Goal: Task Accomplishment & Management: Manage account settings

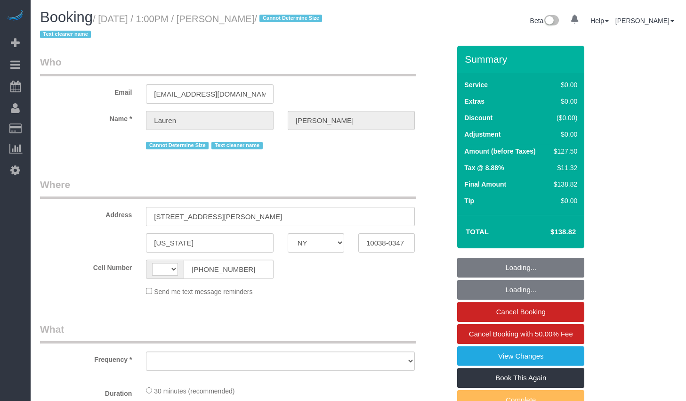
select select "NY"
select select "string:US"
select select "object:830"
select select "spot1"
select select "number:89"
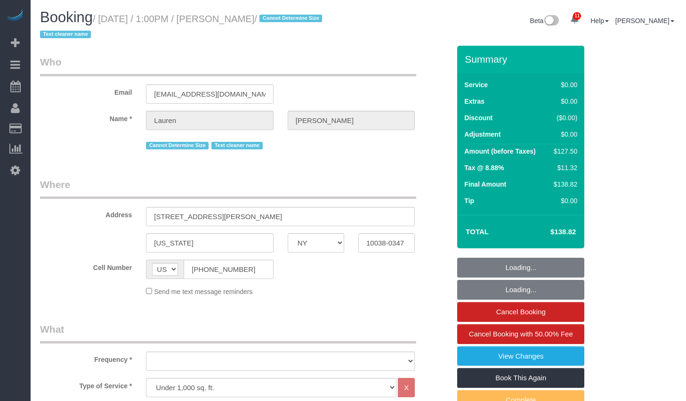
select select "number:90"
select select "number:15"
select select "number:5"
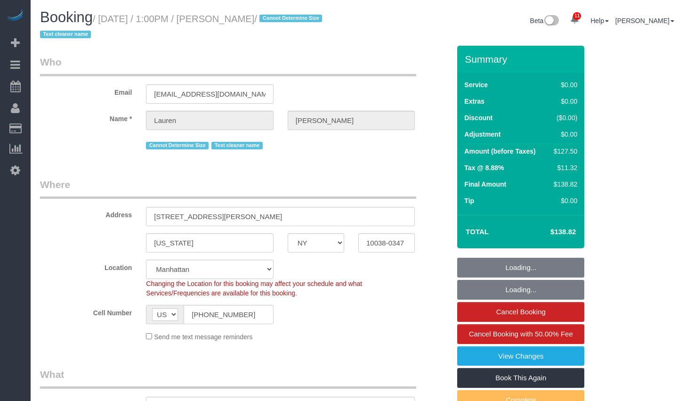
select select "object:1377"
select select "string:stripe-pm_1REMk24VGloSiKo7t1T9C341"
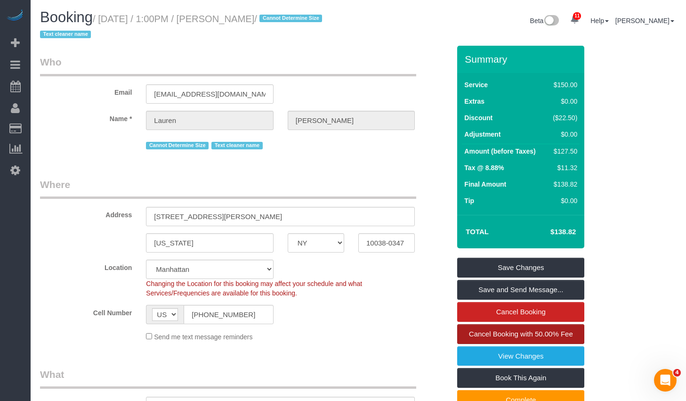
click at [535, 332] on span "Cancel Booking with 50.00% Fee" at bounding box center [521, 334] width 104 height 8
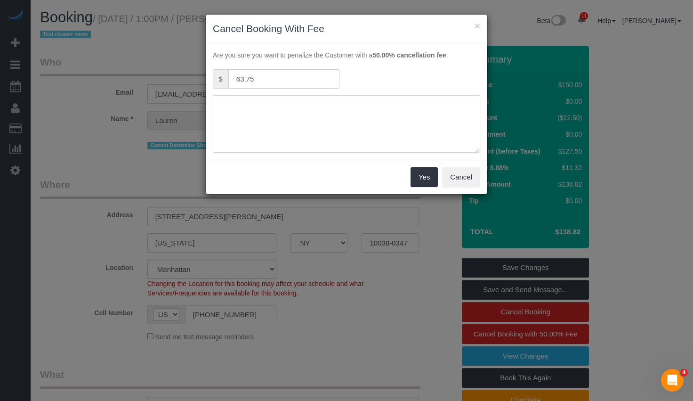
click at [290, 111] on textarea at bounding box center [346, 123] width 267 height 57
type textarea "E"
type textarea "Entry issues"
click at [423, 178] on button "Yes" at bounding box center [424, 177] width 27 height 20
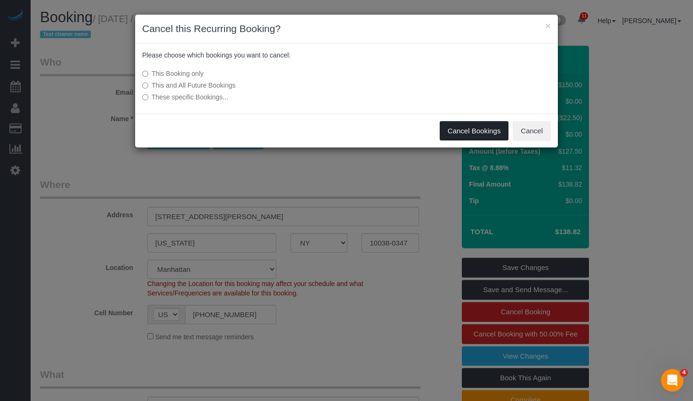
click at [469, 127] on button "Cancel Bookings" at bounding box center [474, 131] width 69 height 20
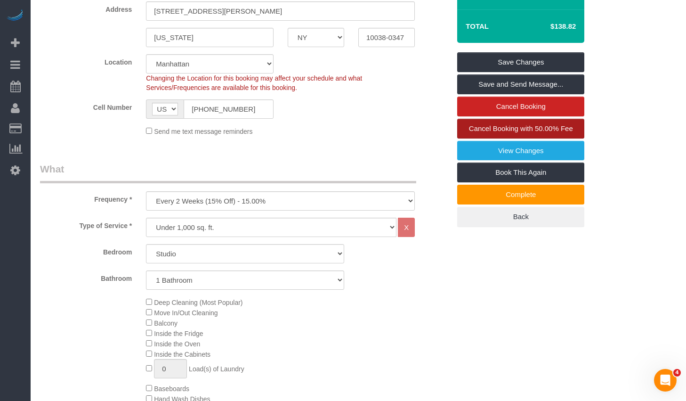
scroll to position [416, 0]
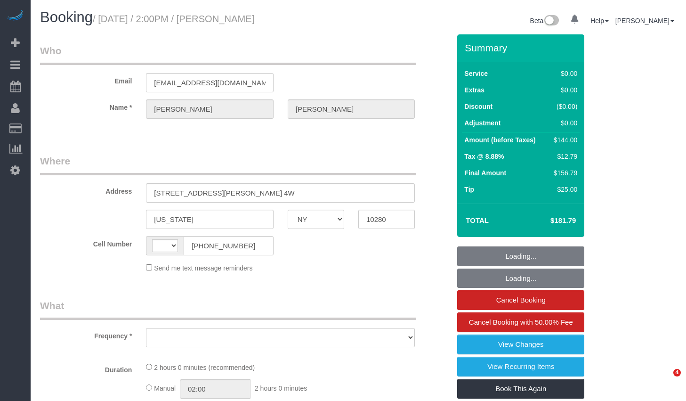
select select "NY"
select select "object:469"
select select "1"
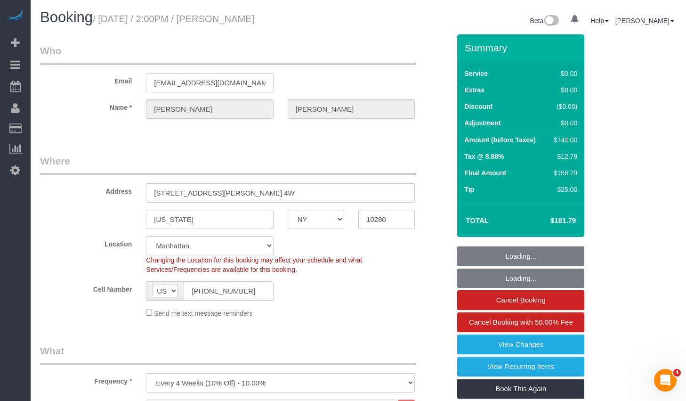
select select "string:US"
select select "object:829"
select select "string:stripe-pm_1OMGuc4VGloSiKo7zwkUdUav"
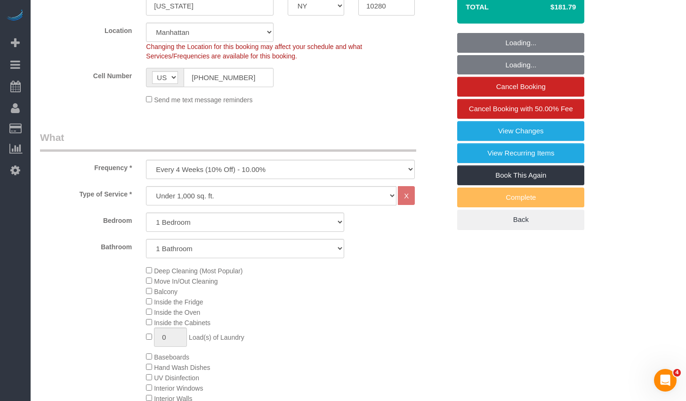
select select "spot1"
select select "number:89"
select select "number:90"
select select "number:15"
select select "number:6"
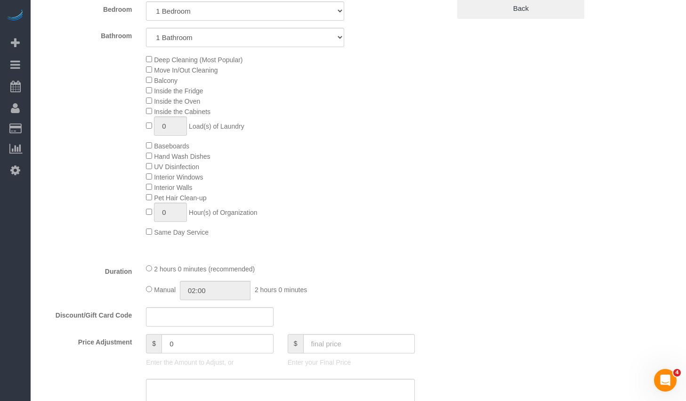
select select "1"
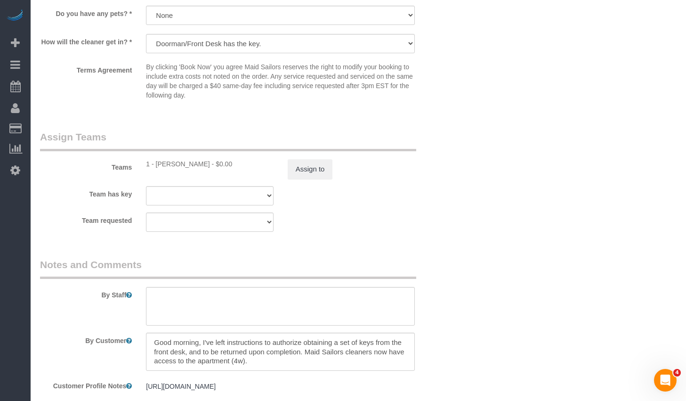
scroll to position [1246, 0]
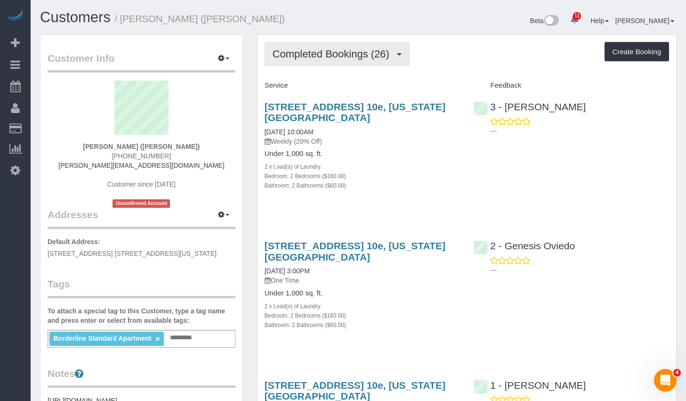
click at [318, 56] on span "Completed Bookings (26)" at bounding box center [333, 54] width 121 height 12
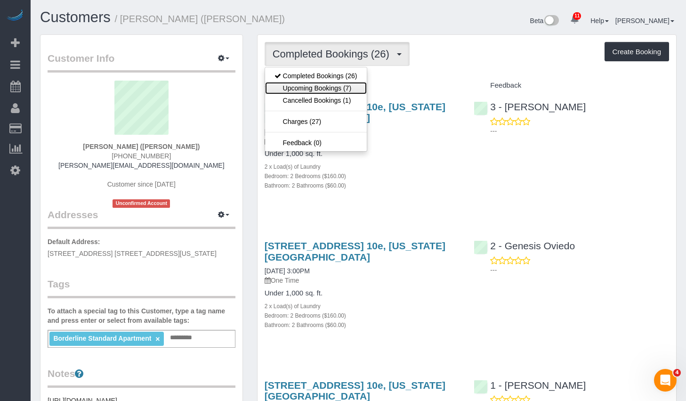
click at [314, 88] on link "Upcoming Bookings (7)" at bounding box center [316, 88] width 102 height 12
